Goal: Task Accomplishment & Management: Use online tool/utility

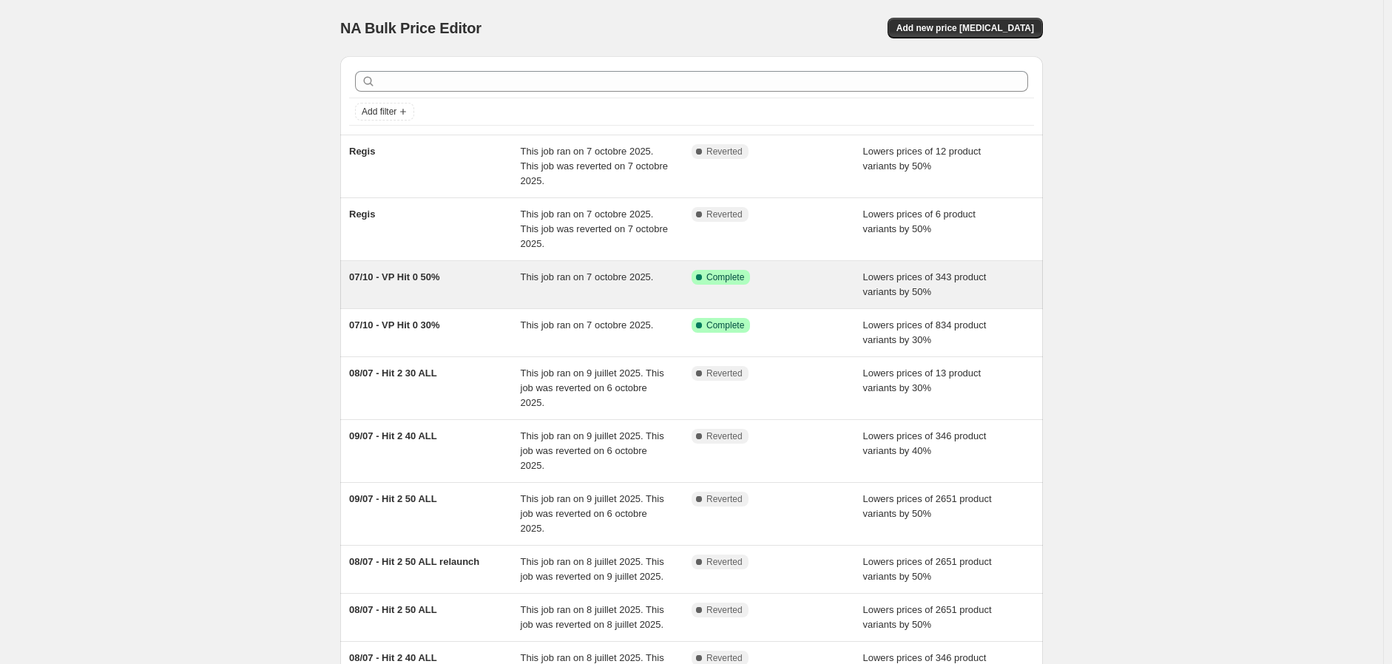
click at [404, 278] on span "07/10 - VP Hit 0 50%" at bounding box center [394, 276] width 91 height 11
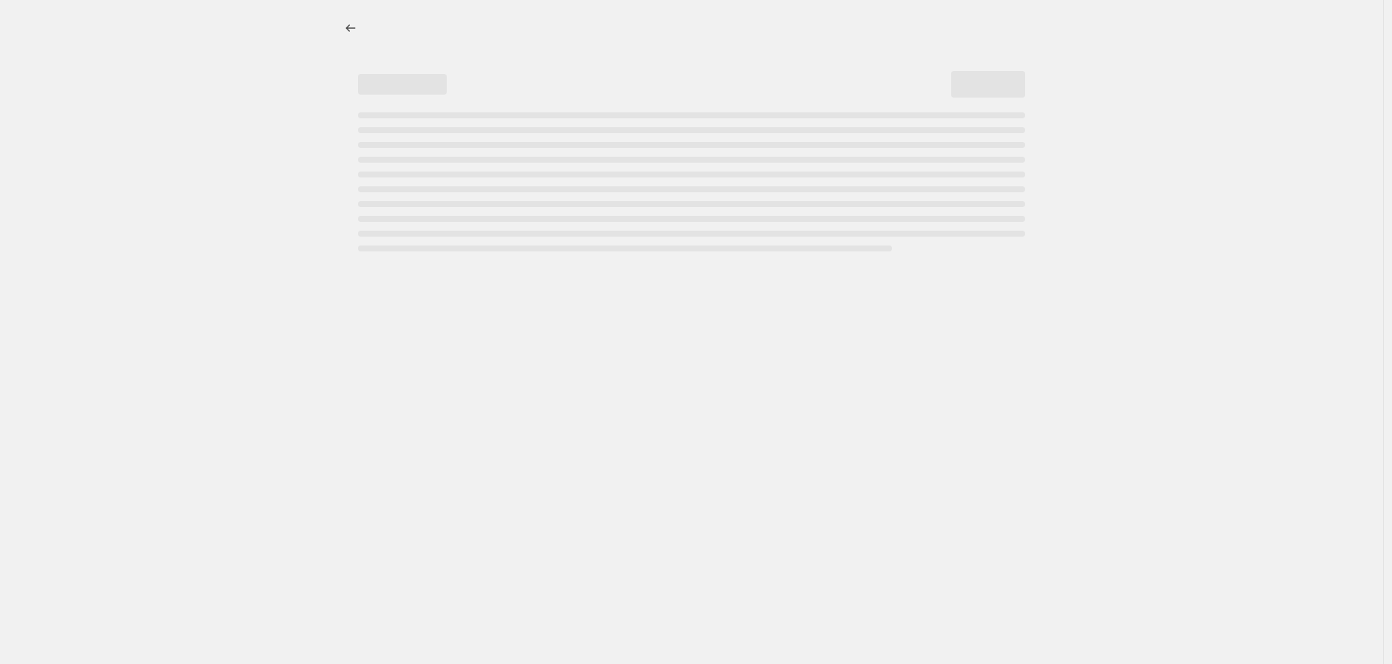
select select "percentage"
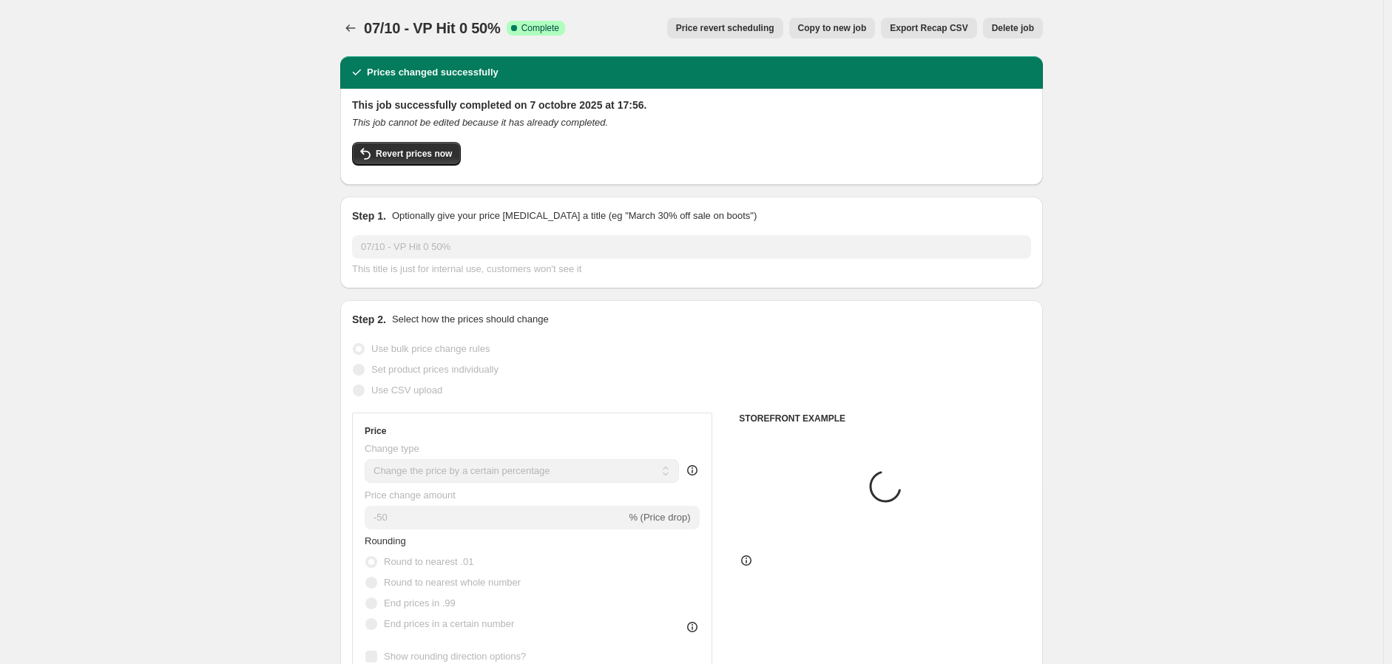
select select "collection"
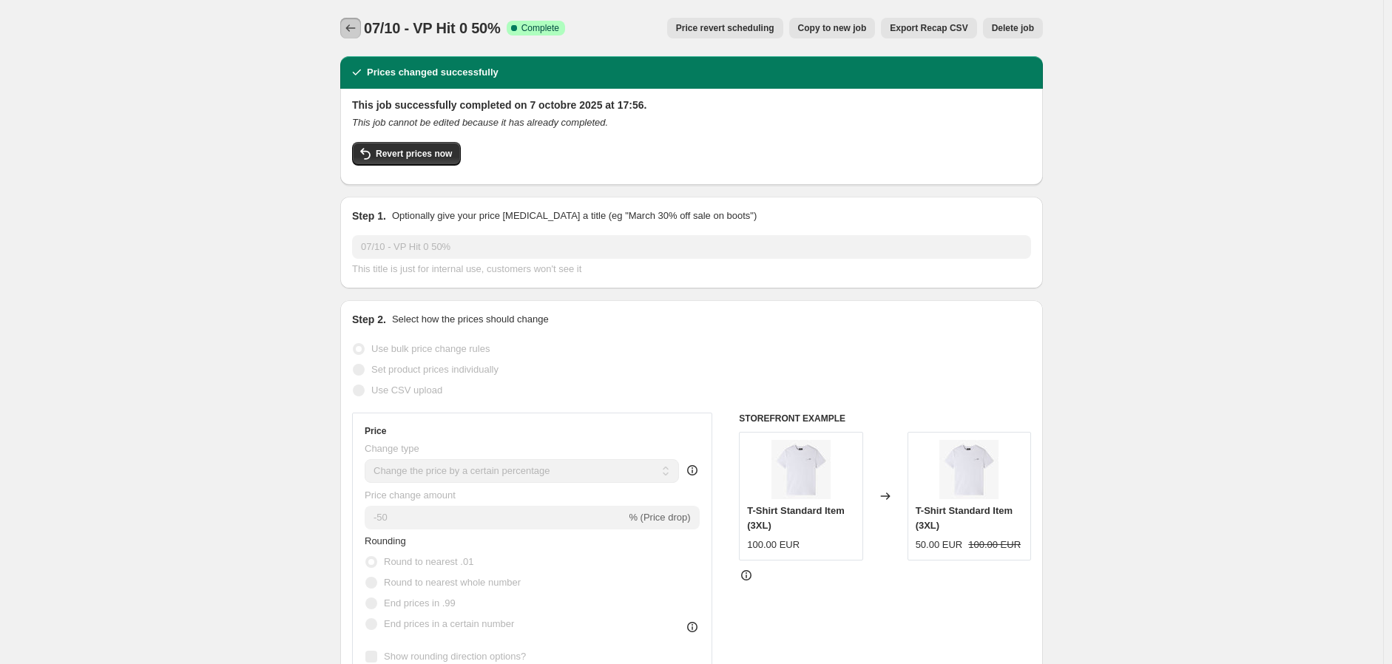
click at [355, 21] on icon "Price change jobs" at bounding box center [350, 28] width 15 height 15
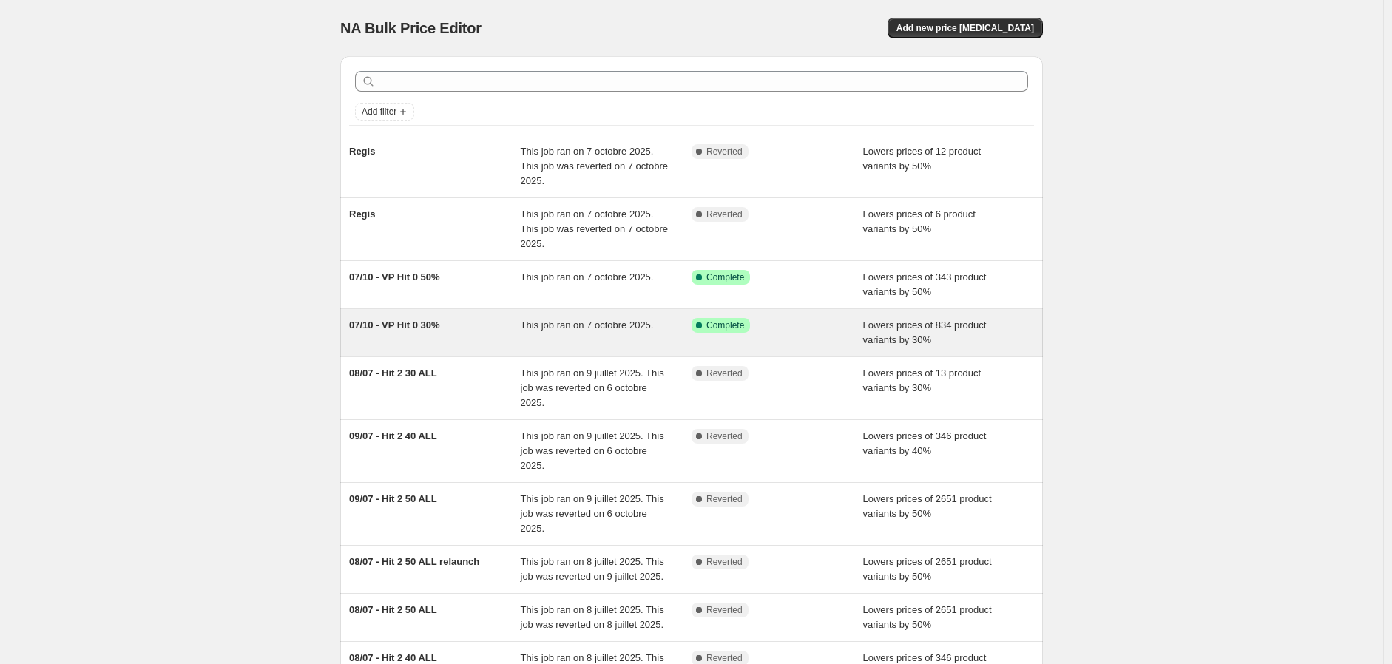
click at [448, 329] on div "07/10 - VP Hit 0 30%" at bounding box center [435, 333] width 172 height 30
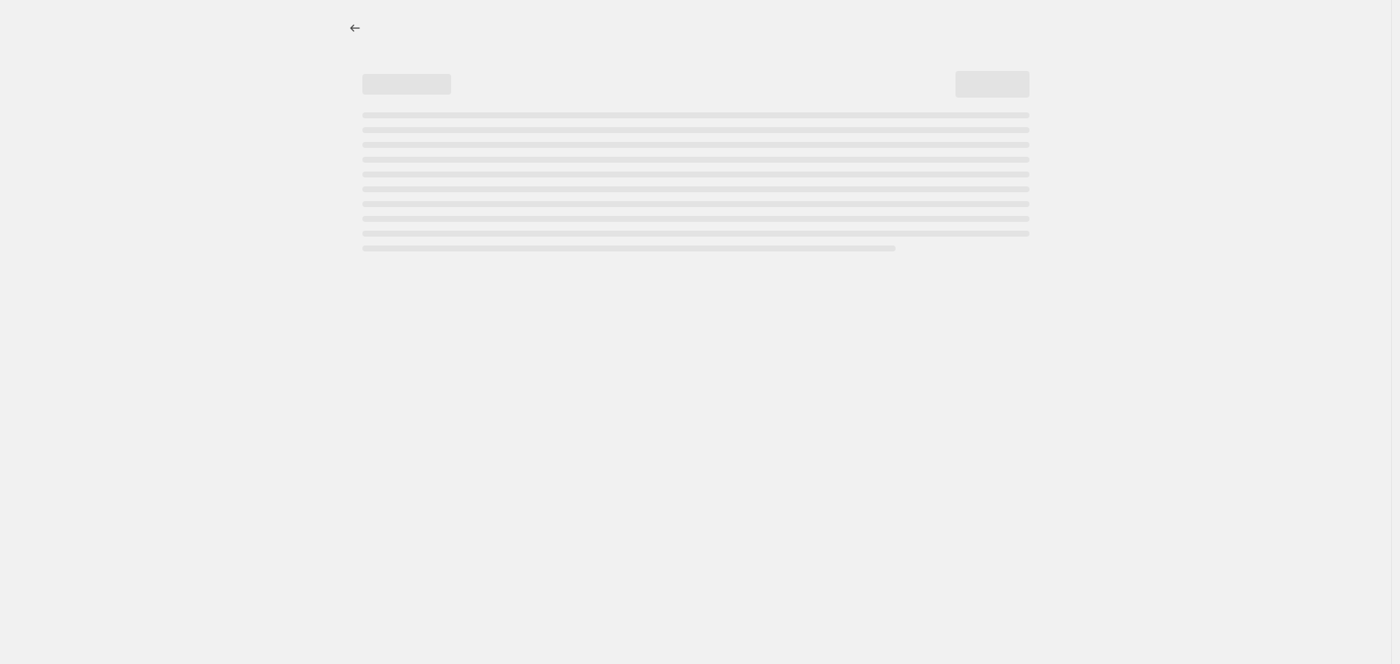
select select "percentage"
select select "collection"
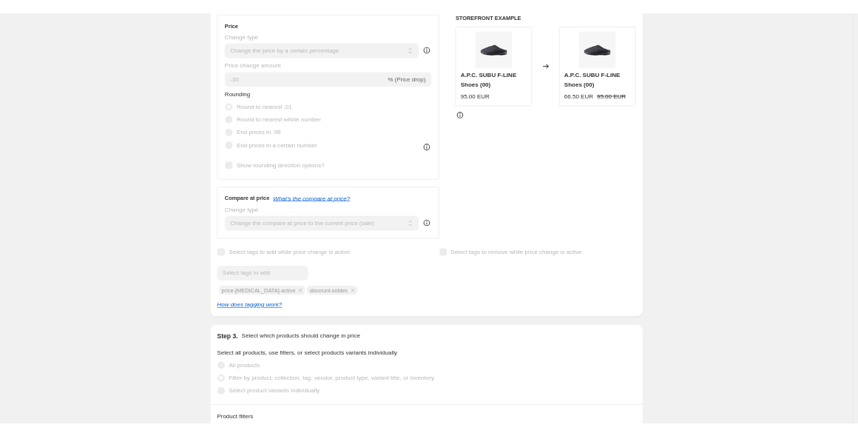
scroll to position [410, 0]
